Goal: Information Seeking & Learning: Learn about a topic

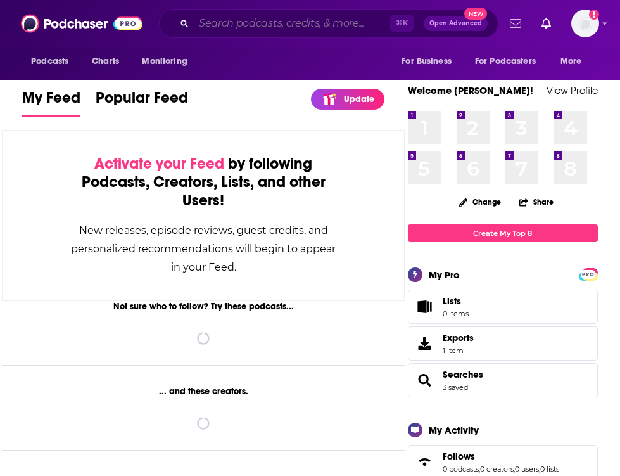
click at [329, 33] on input "Search podcasts, credits, & more..." at bounding box center [292, 23] width 196 height 20
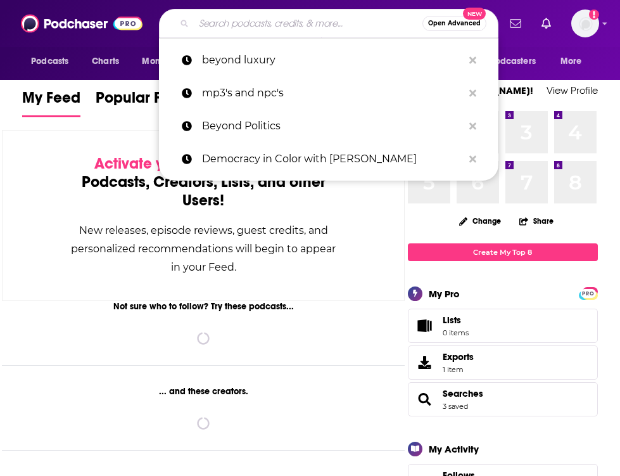
paste input "“[PERSON_NAME] Has Questions,”"
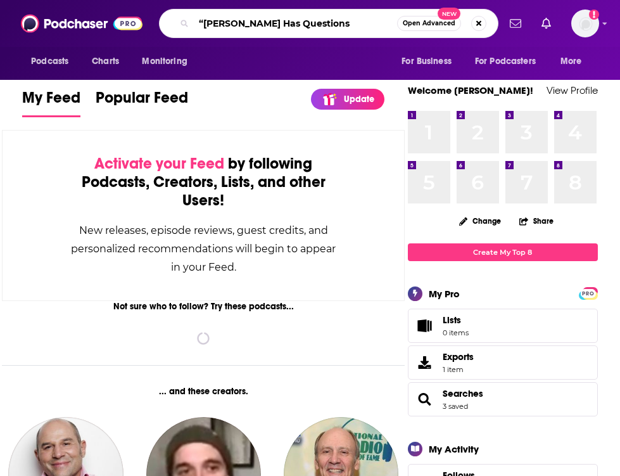
click at [203, 22] on input "“[PERSON_NAME] Has Questions" at bounding box center [295, 23] width 203 height 20
type input "[PERSON_NAME] Has Questions"
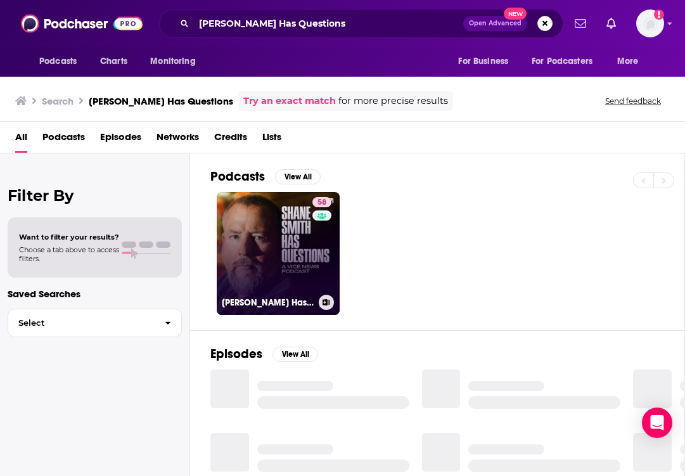
click at [293, 270] on link "58 [PERSON_NAME] Has Questions" at bounding box center [278, 253] width 123 height 123
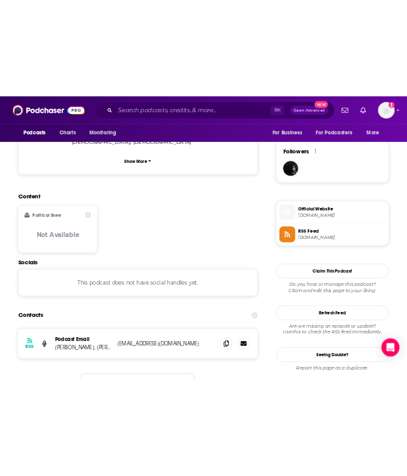
scroll to position [962, 0]
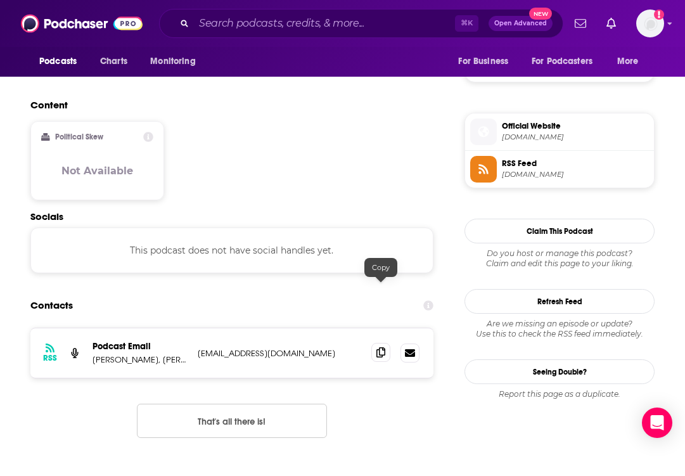
click at [379, 343] on span at bounding box center [380, 352] width 19 height 19
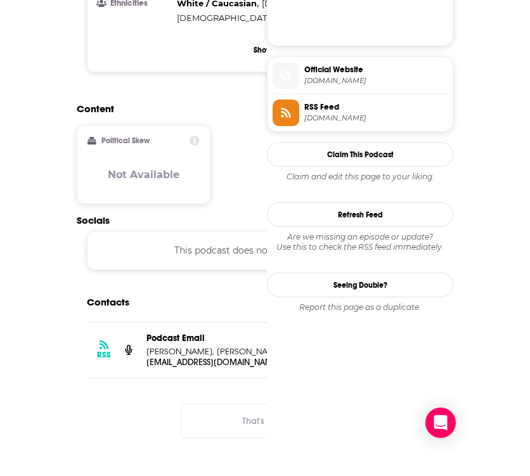
scroll to position [0, 0]
